Goal: Task Accomplishment & Management: Manage account settings

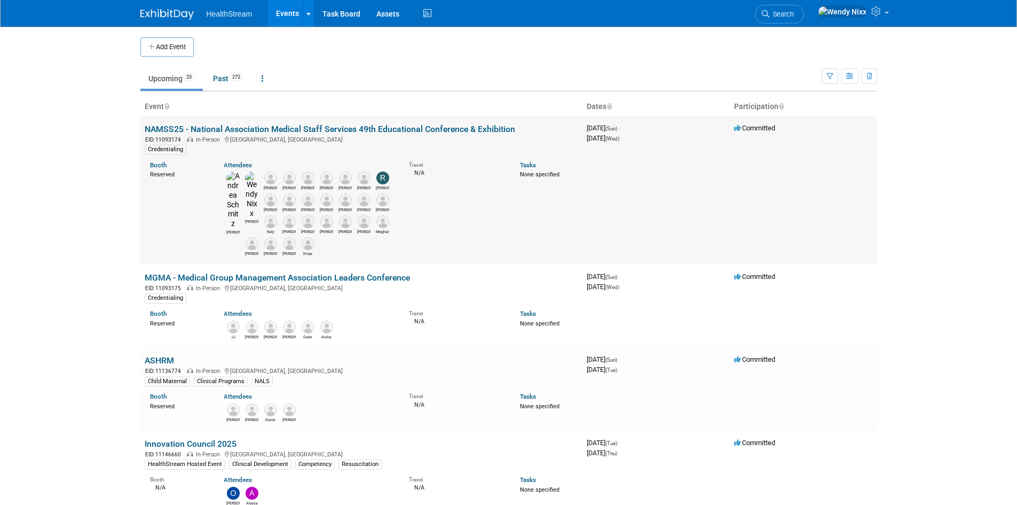
click at [279, 127] on link "NAMSS25 - National Association Medical Staff Services 49th Educational Conferen…" at bounding box center [330, 129] width 371 height 10
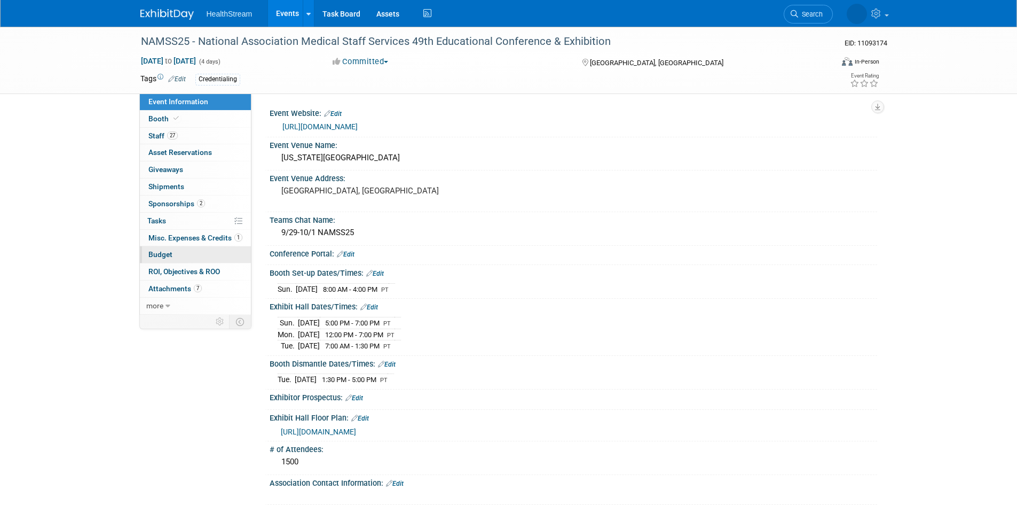
click at [158, 254] on span "Budget" at bounding box center [160, 254] width 24 height 9
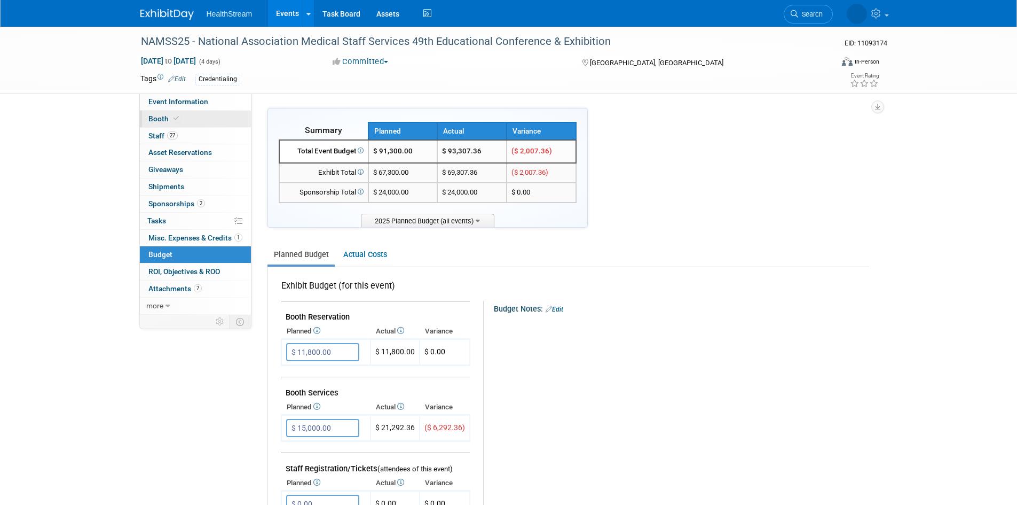
click at [155, 119] on span "Booth" at bounding box center [164, 118] width 33 height 9
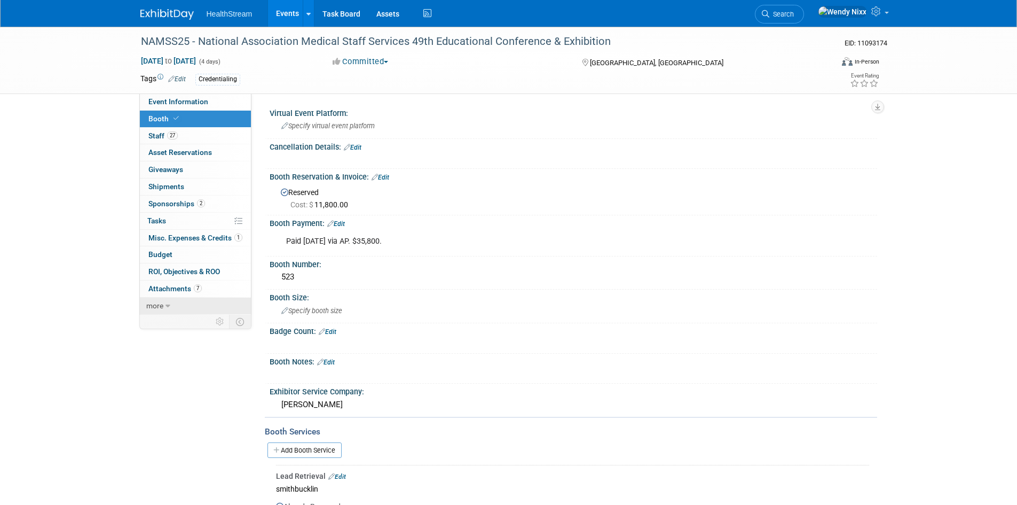
click at [163, 304] on span "more" at bounding box center [154, 305] width 17 height 9
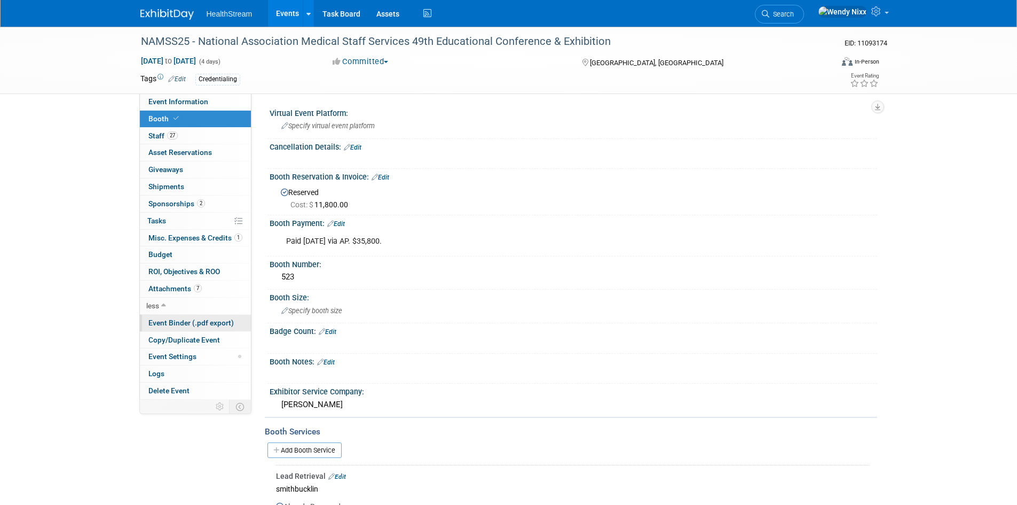
click at [169, 325] on span "Event Binder (.pdf export)" at bounding box center [190, 322] width 85 height 9
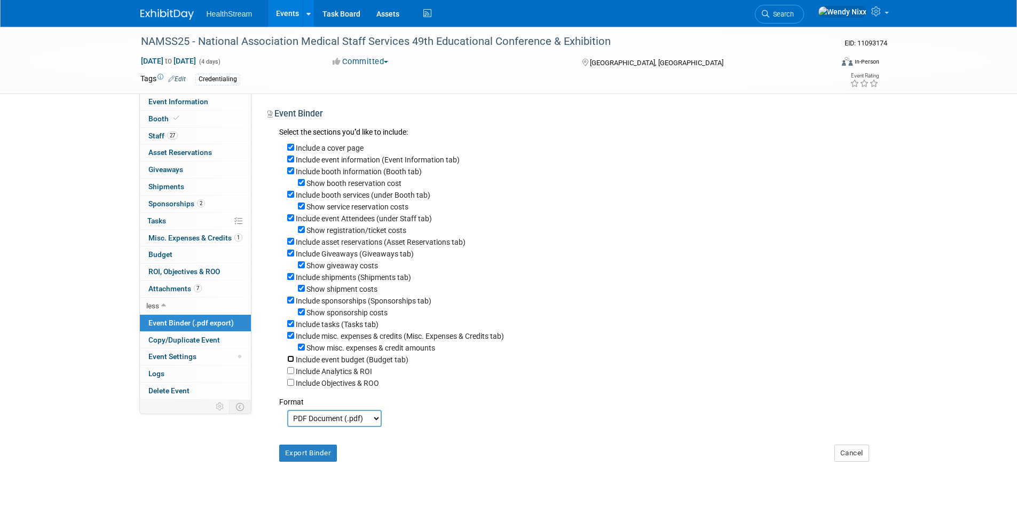
click at [291, 362] on input "Include event budget (Budget tab)" at bounding box center [290, 358] width 7 height 7
checkbox input "true"
click at [292, 374] on input "Include Analytics & ROI" at bounding box center [290, 370] width 7 height 7
checkbox input "true"
click at [291, 386] on input "Include Objectives & ROO" at bounding box center [290, 382] width 7 height 7
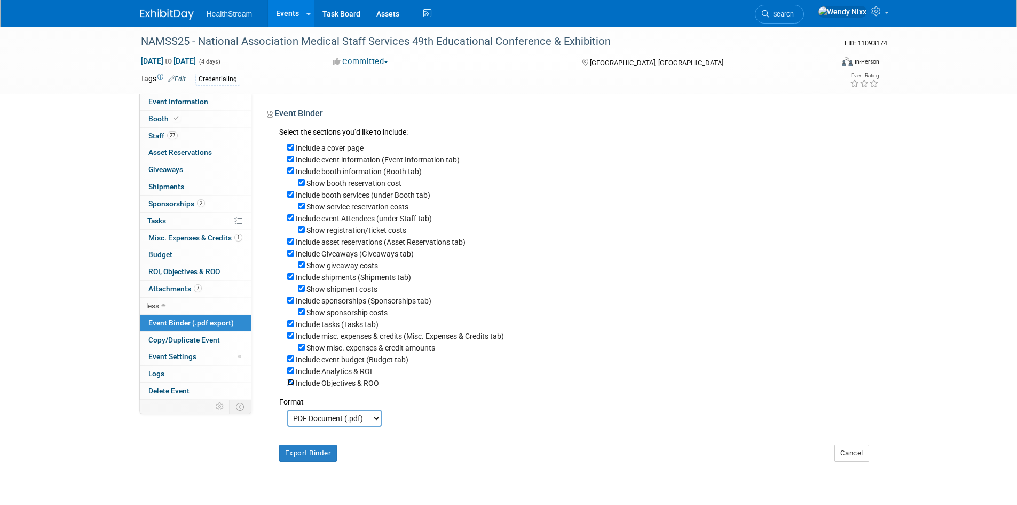
click at [289, 386] on input "Include Objectives & ROO" at bounding box center [290, 382] width 7 height 7
checkbox input "false"
click at [291, 14] on link "Events" at bounding box center [287, 13] width 39 height 27
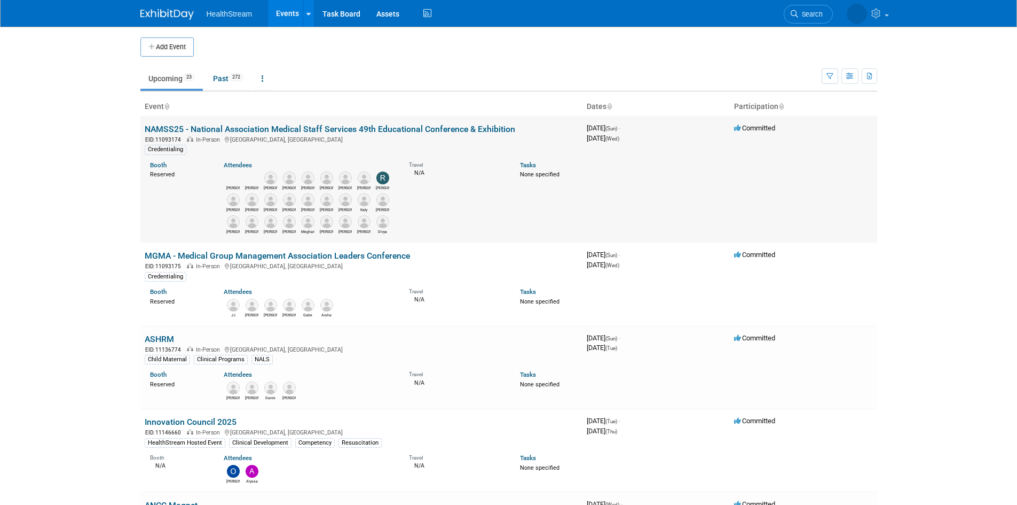
click at [294, 125] on link "NAMSS25 - National Association Medical Staff Services 49th Educational Conferen…" at bounding box center [330, 129] width 371 height 10
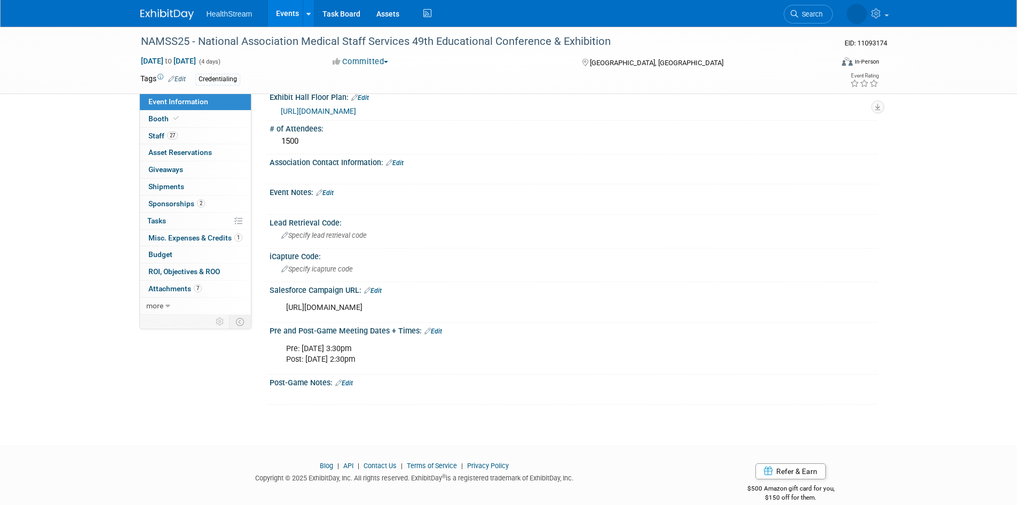
scroll to position [334, 0]
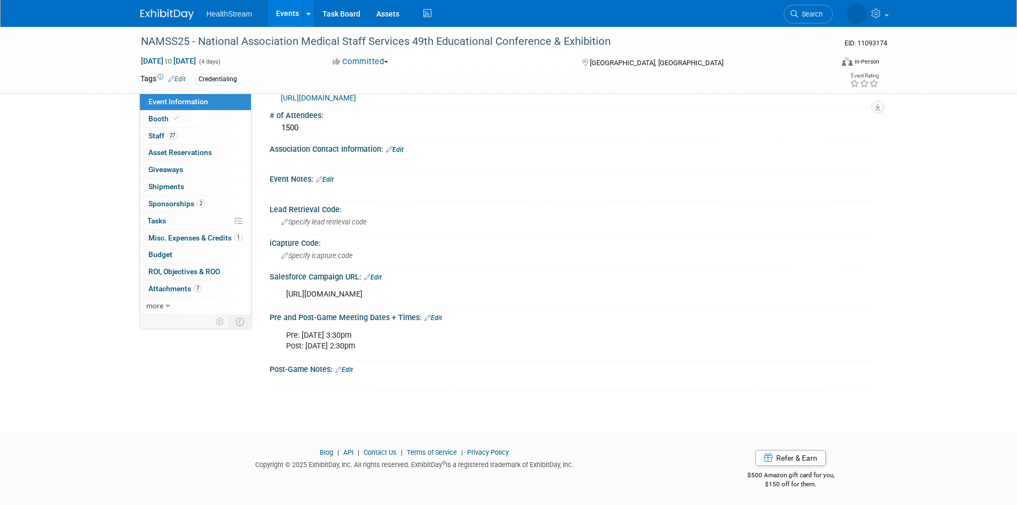
click at [286, 15] on link "Events" at bounding box center [287, 13] width 39 height 27
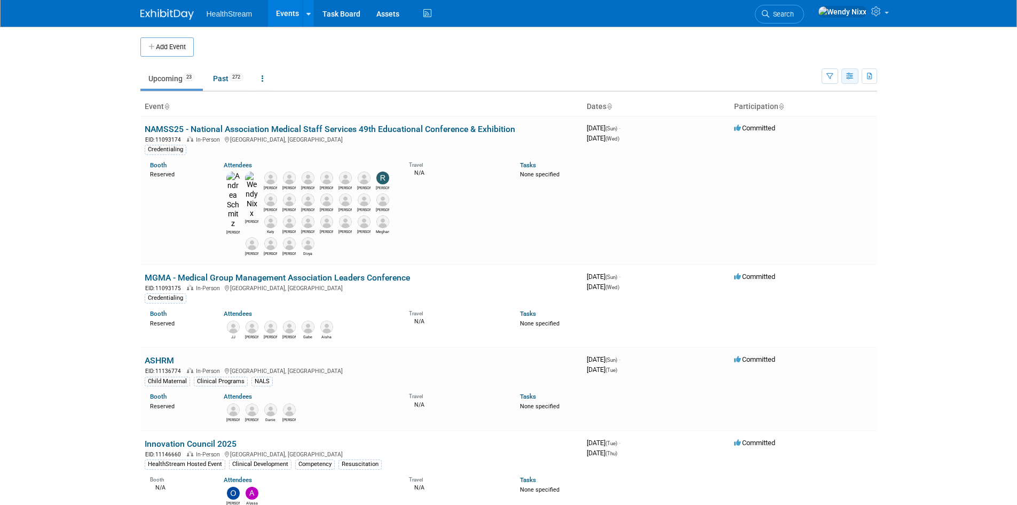
click at [849, 74] on icon "button" at bounding box center [850, 76] width 8 height 7
click at [886, 14] on span at bounding box center [887, 13] width 4 height 2
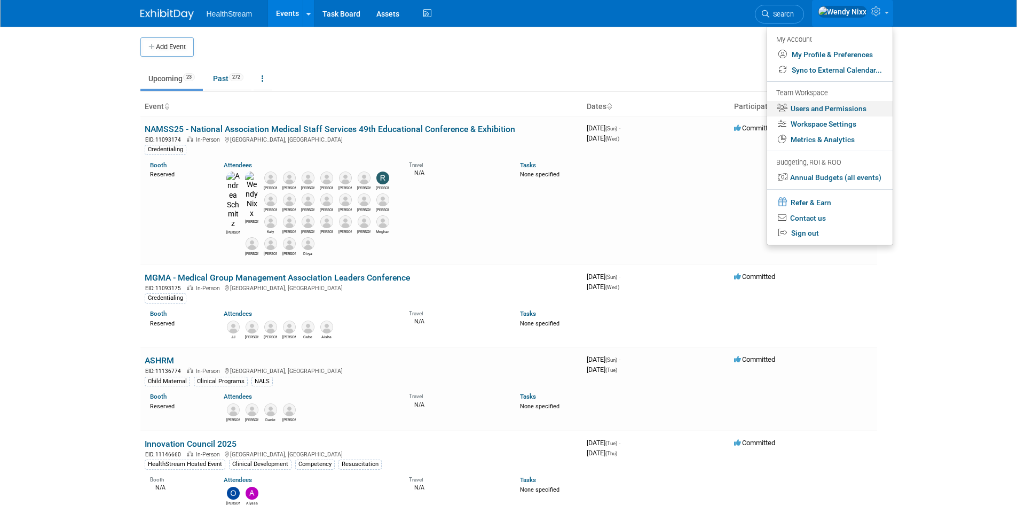
click at [841, 109] on link "Users and Permissions" at bounding box center [829, 108] width 125 height 15
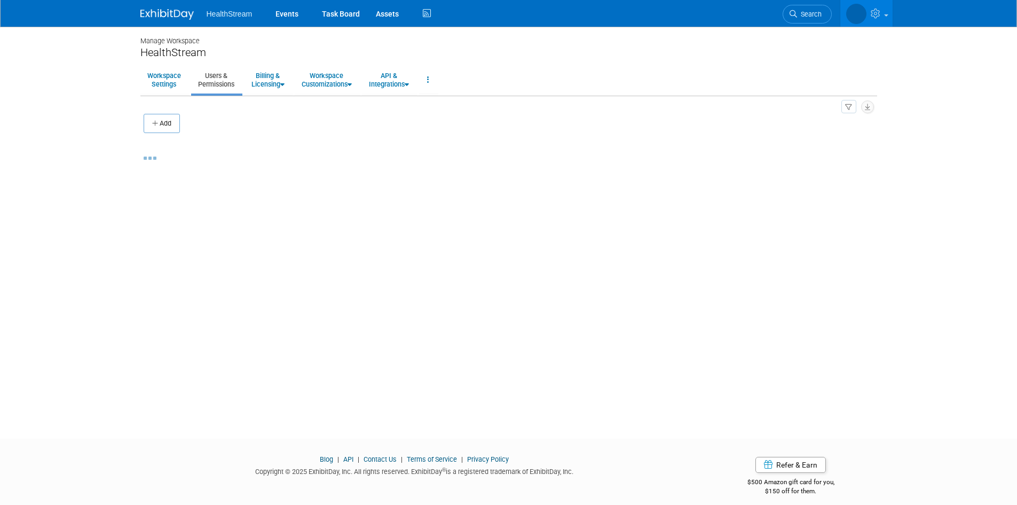
click at [168, 124] on button "Add" at bounding box center [162, 123] width 36 height 19
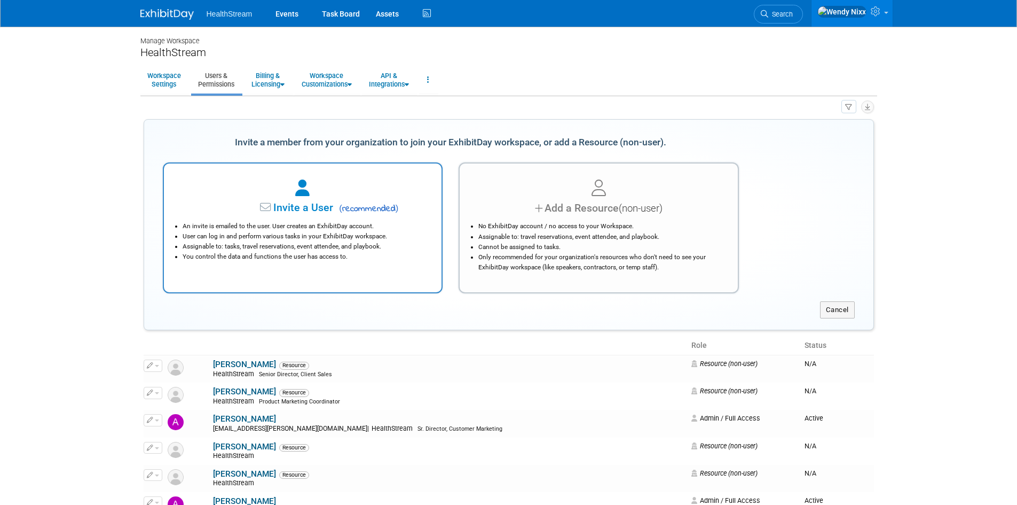
click at [347, 226] on li "An invite is emailed to the user. User creates an ExhibitDay account." at bounding box center [306, 226] width 246 height 10
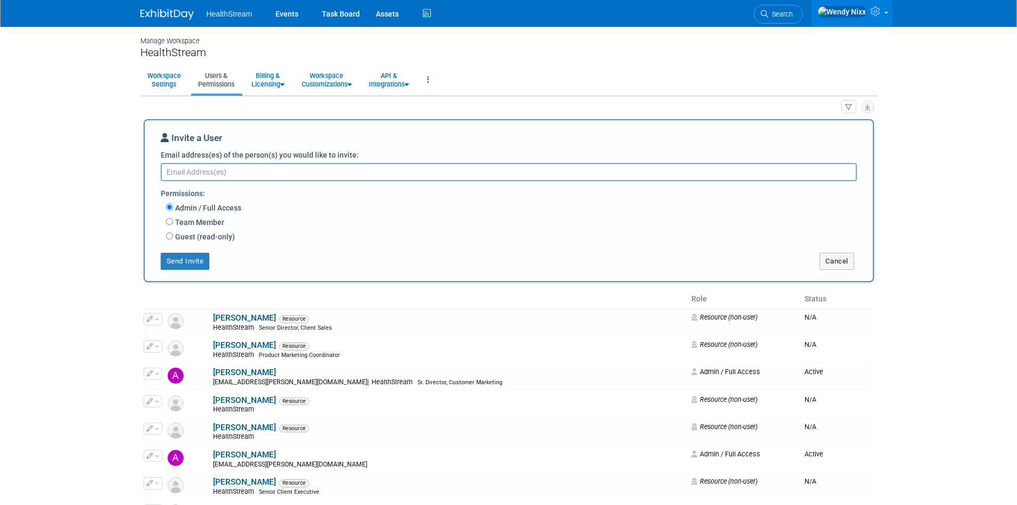
click at [296, 172] on textarea "Email address(es) of the person(s) you would like to invite:" at bounding box center [509, 172] width 696 height 18
type textarea "[PERSON_NAME][EMAIL_ADDRESS][PERSON_NAME][DOMAIN_NAME]"
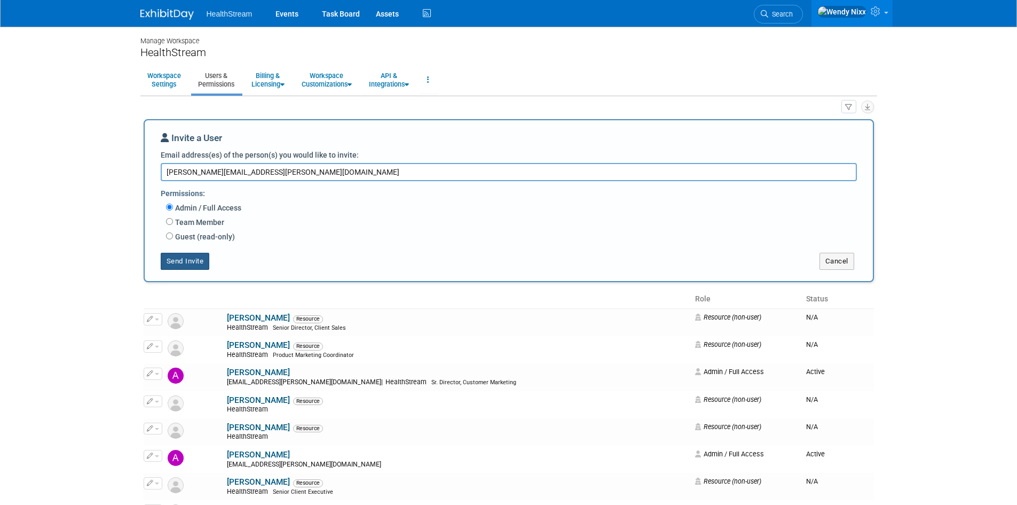
click at [189, 258] on button "Send Invite" at bounding box center [185, 261] width 49 height 17
